Goal: Transaction & Acquisition: Purchase product/service

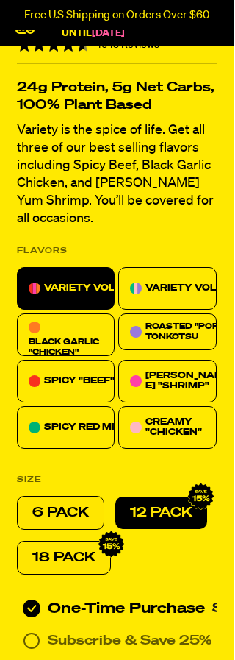
scroll to position [561, 0]
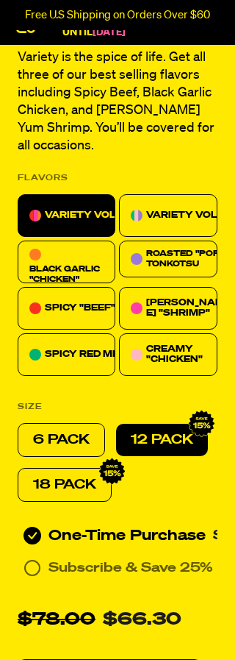
scroll to position [635, 0]
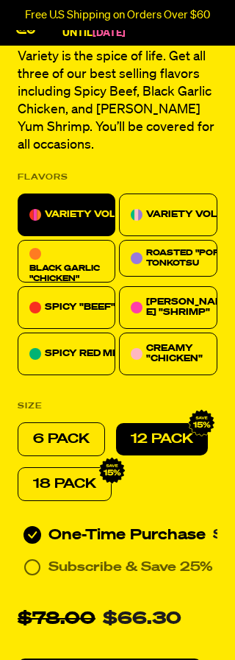
click at [171, 423] on div "12 PACK" at bounding box center [162, 439] width 92 height 32
radio input "true"
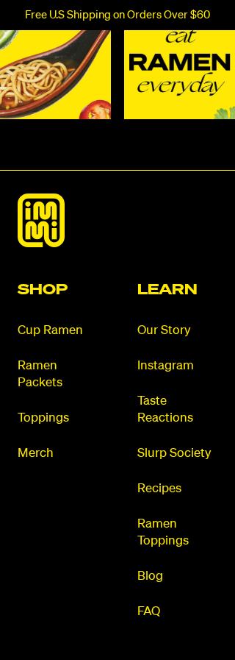
scroll to position [9120, 0]
